Goal: Find specific page/section: Find specific page/section

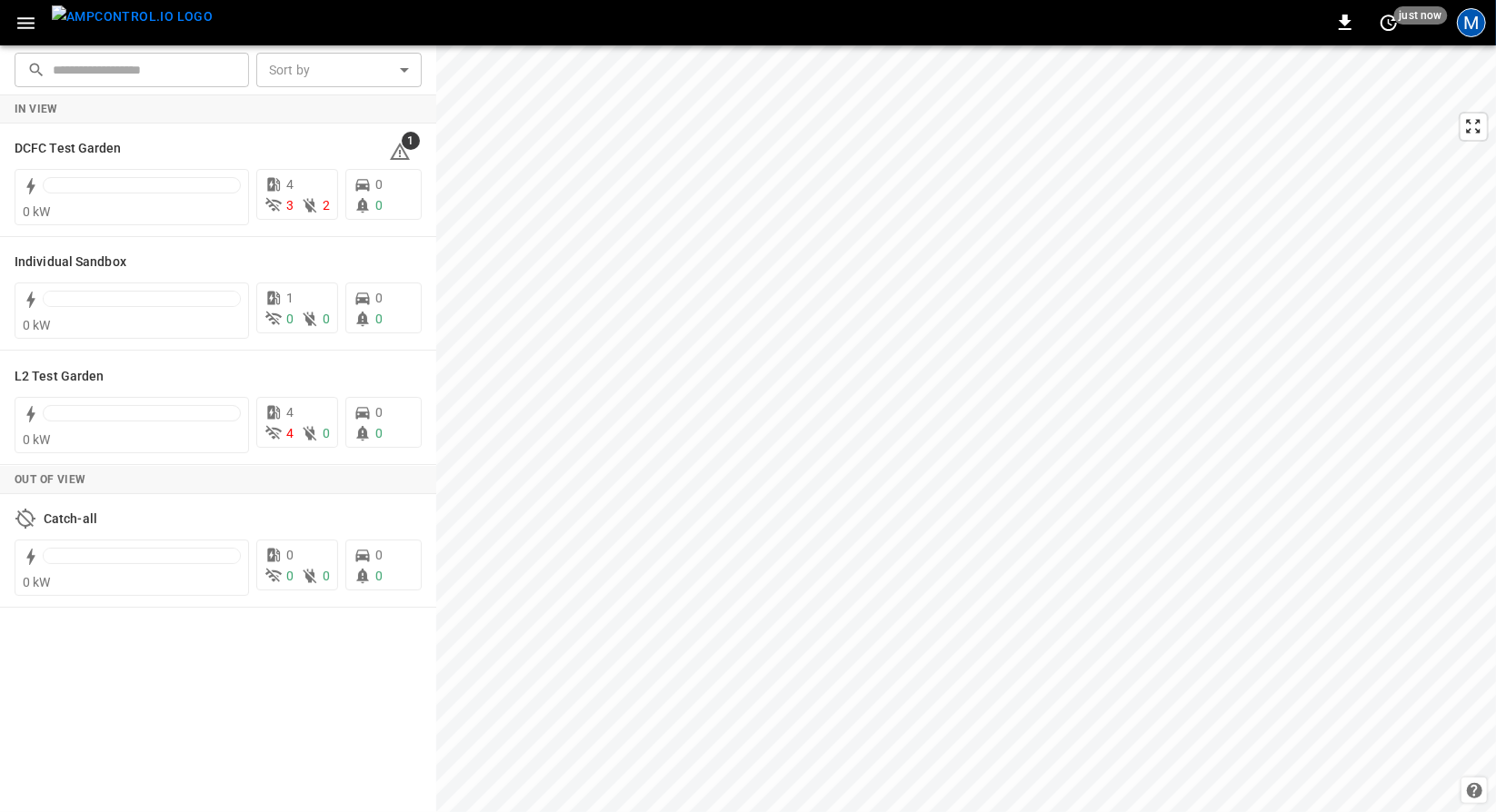
click at [1468, 24] on div "M" at bounding box center [1470, 22] width 29 height 29
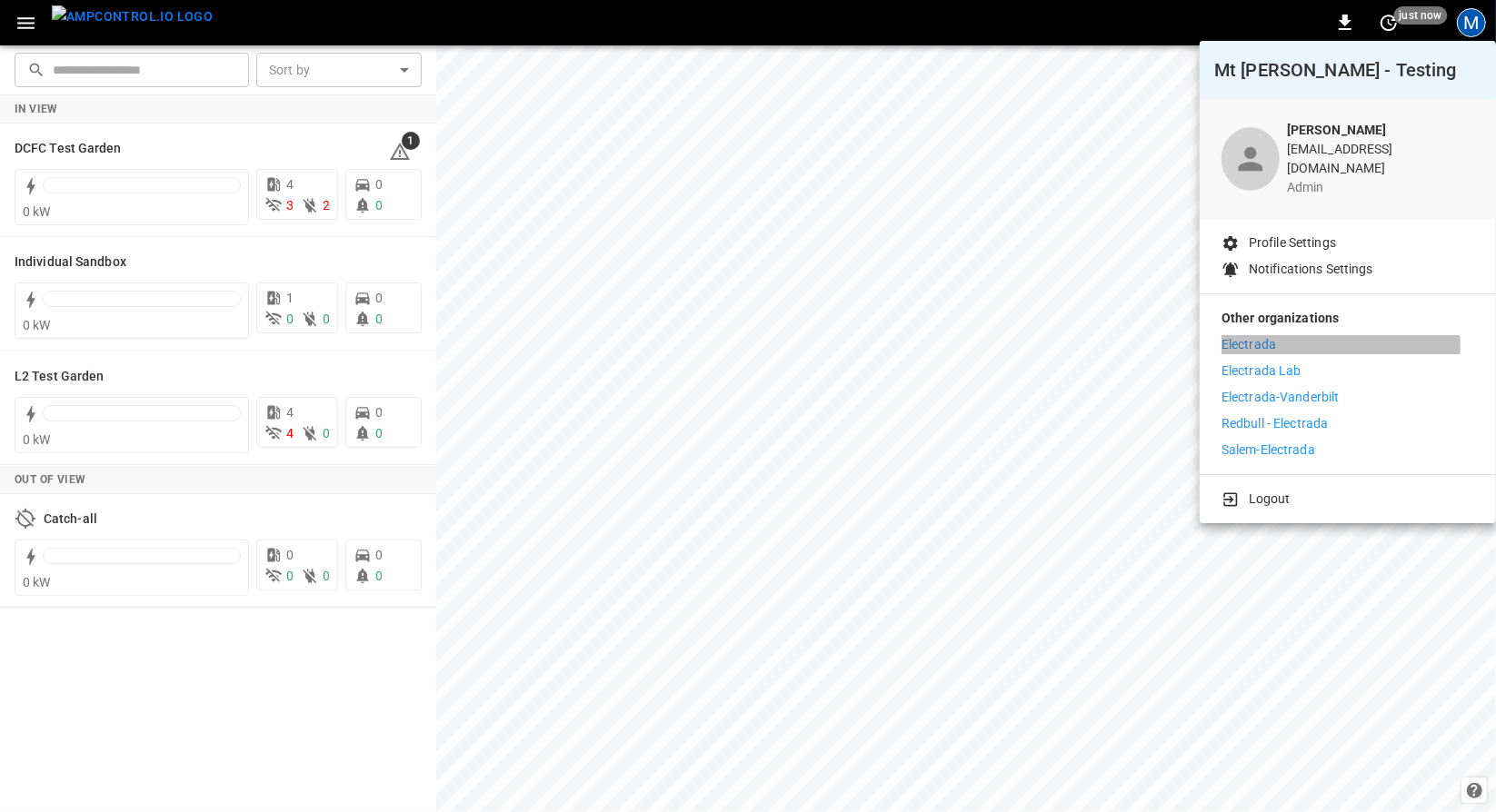
click at [1273, 335] on p "Electrada" at bounding box center [1248, 344] width 54 height 19
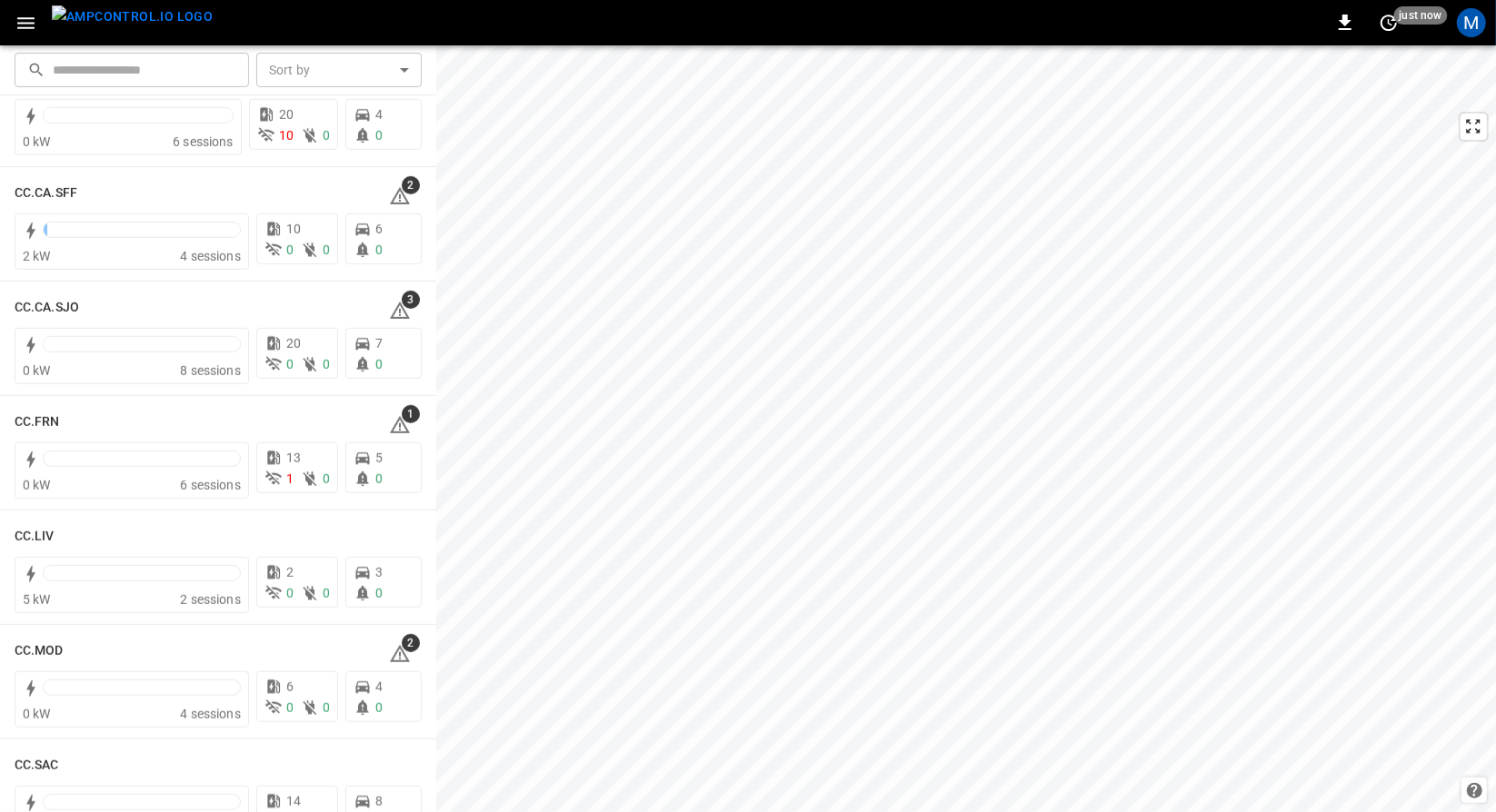
scroll to position [754, 0]
